Goal: Task Accomplishment & Management: Manage account settings

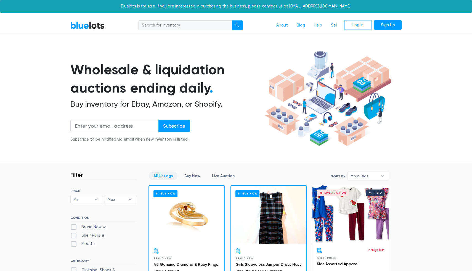
click at [335, 22] on link "Sell" at bounding box center [334, 25] width 15 height 10
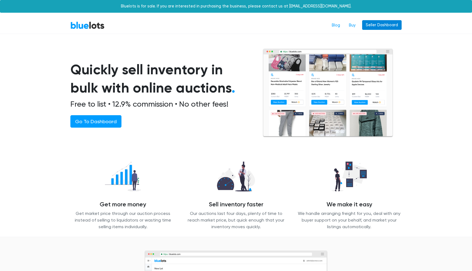
click at [381, 23] on link "Seller Dashboard" at bounding box center [381, 25] width 39 height 10
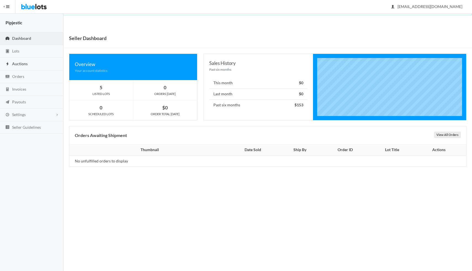
click at [12, 66] on link "Auctions" at bounding box center [31, 64] width 63 height 13
